Goal: Check status: Check status

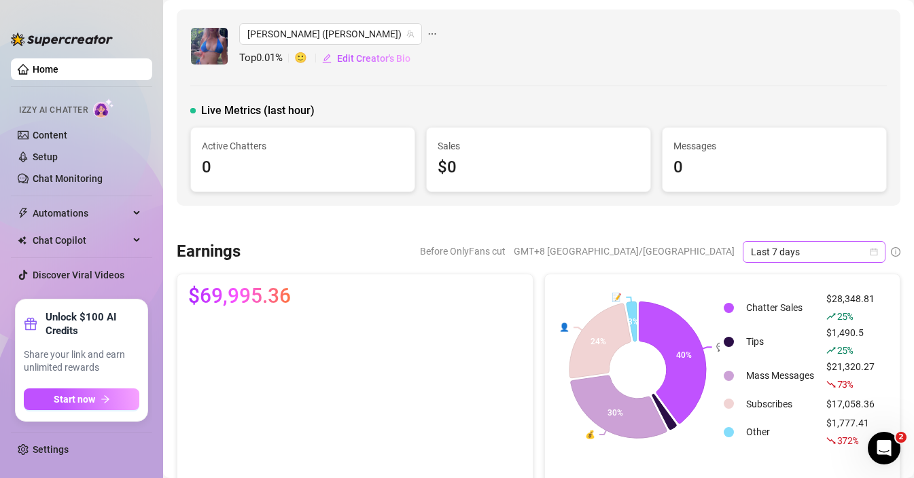
click at [791, 247] on span "Last 7 days" at bounding box center [814, 252] width 126 height 20
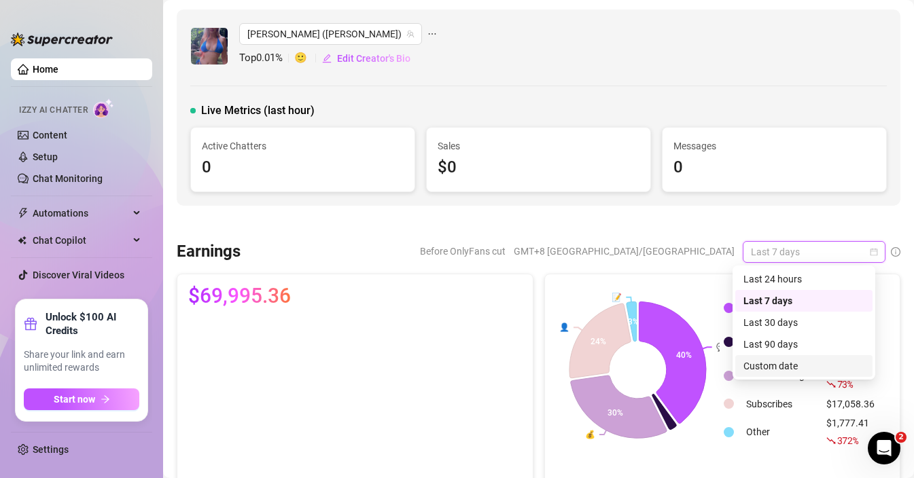
click at [779, 365] on div "Custom date" at bounding box center [803, 366] width 121 height 15
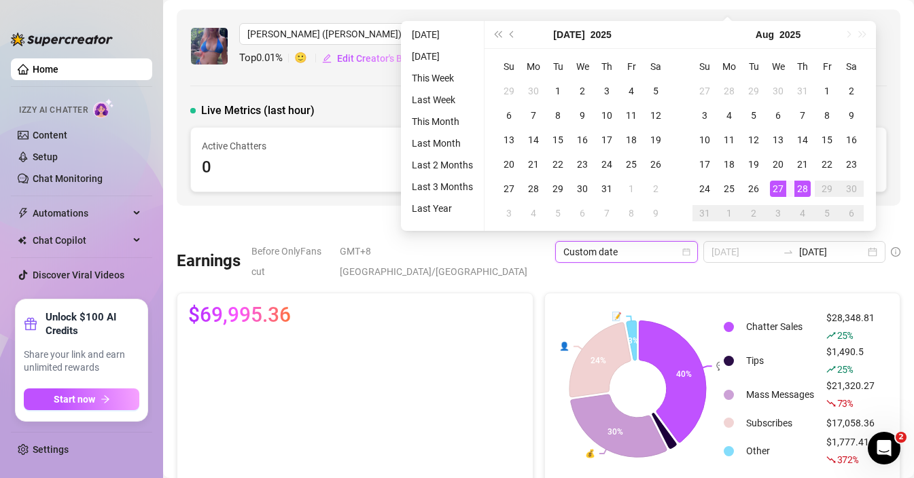
type input "[DATE]"
click at [796, 192] on div "28" at bounding box center [802, 189] width 16 height 16
click at [798, 190] on div "28" at bounding box center [802, 189] width 16 height 16
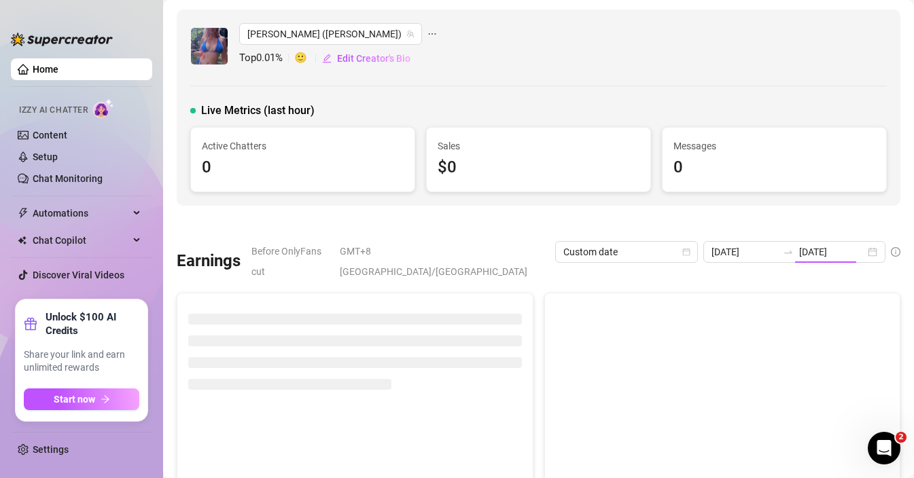
type input "[DATE]"
